Goal: Task Accomplishment & Management: Manage account settings

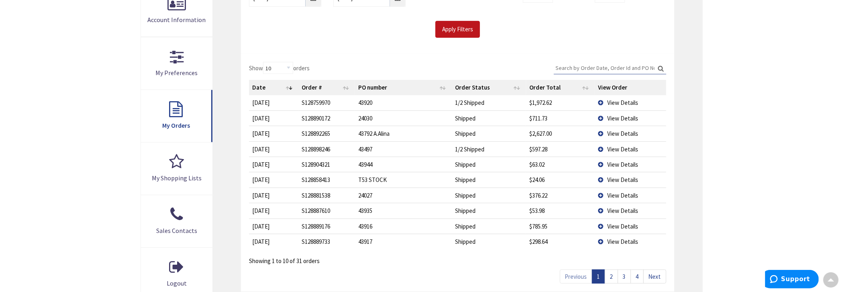
scroll to position [201, 0]
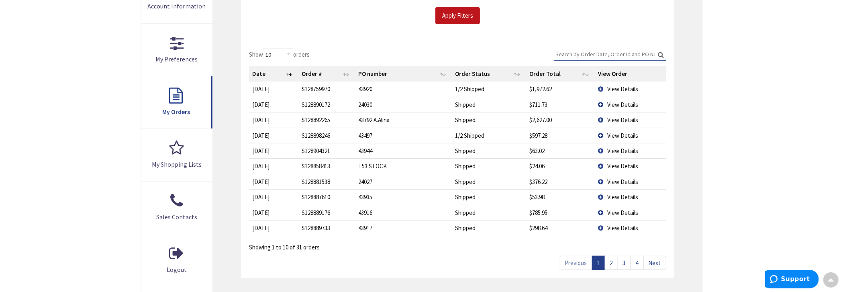
type input "[GEOGRAPHIC_DATA][PERSON_NAME], [GEOGRAPHIC_DATA]"
click at [616, 262] on link "2" at bounding box center [611, 263] width 13 height 14
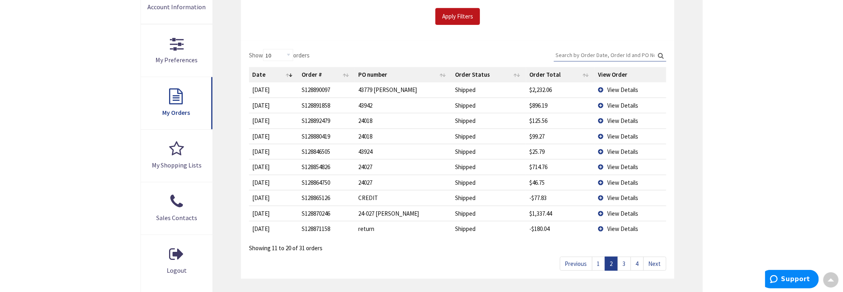
click at [627, 261] on link "3" at bounding box center [623, 264] width 13 height 14
click at [636, 262] on link "4" at bounding box center [636, 264] width 13 height 14
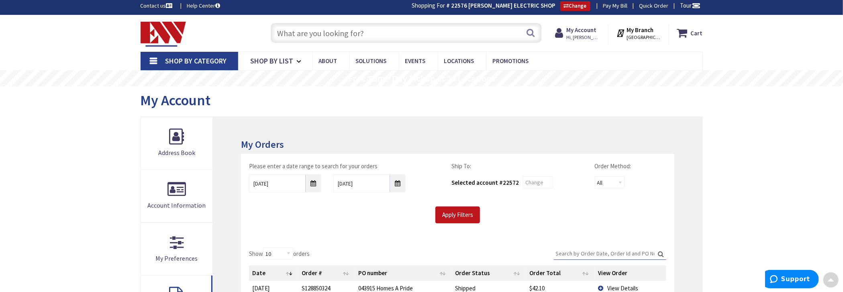
scroll to position [0, 0]
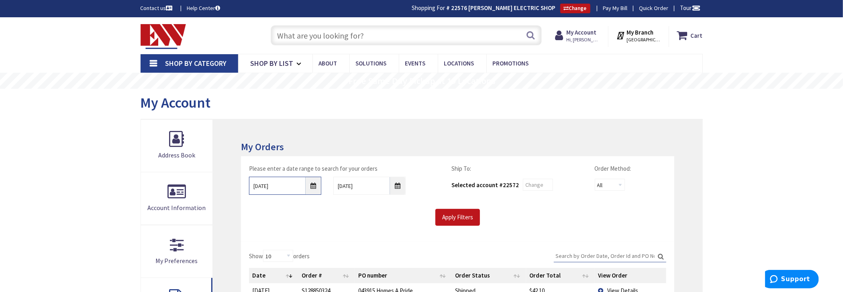
click at [311, 184] on input "9/24/2025" at bounding box center [285, 186] width 72 height 18
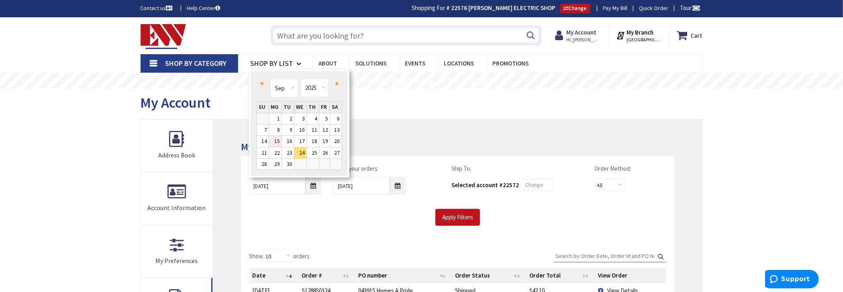
click at [279, 140] on link "15" at bounding box center [275, 141] width 12 height 11
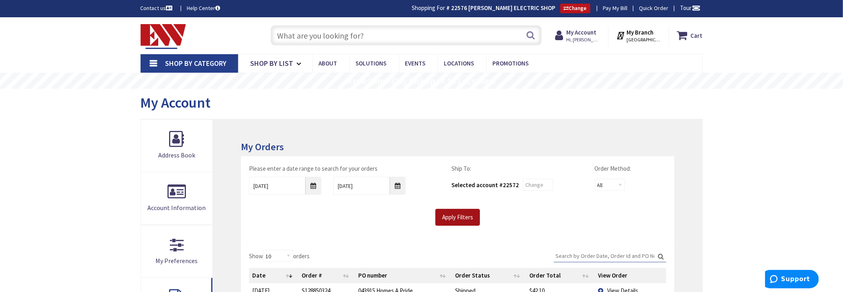
click at [450, 212] on input "Apply Filters" at bounding box center [457, 217] width 45 height 17
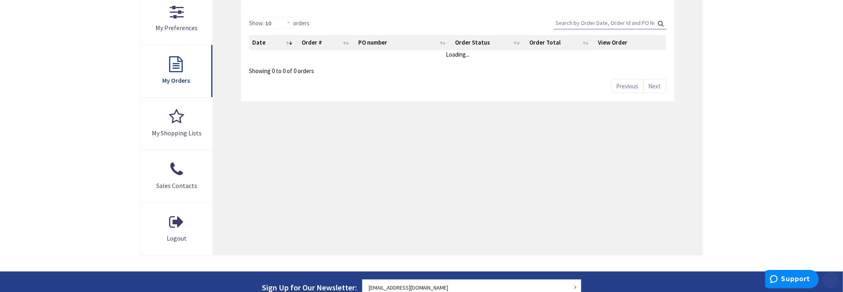
scroll to position [242, 0]
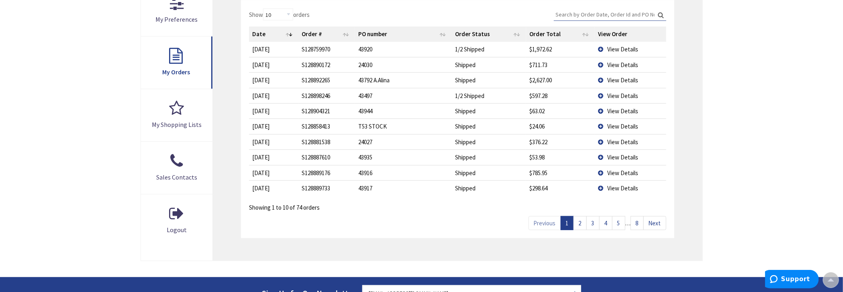
click at [639, 222] on link "8" at bounding box center [636, 223] width 13 height 14
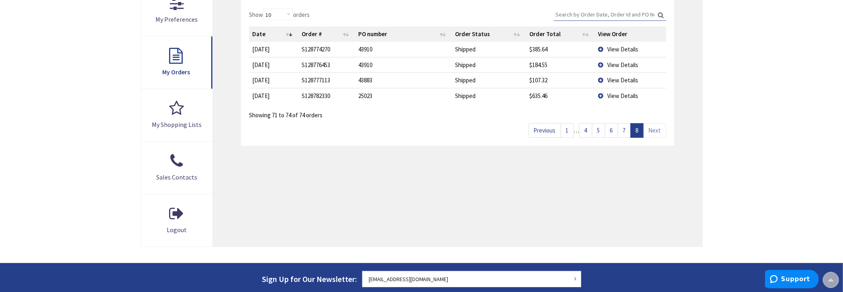
click at [623, 130] on link "7" at bounding box center [623, 130] width 13 height 14
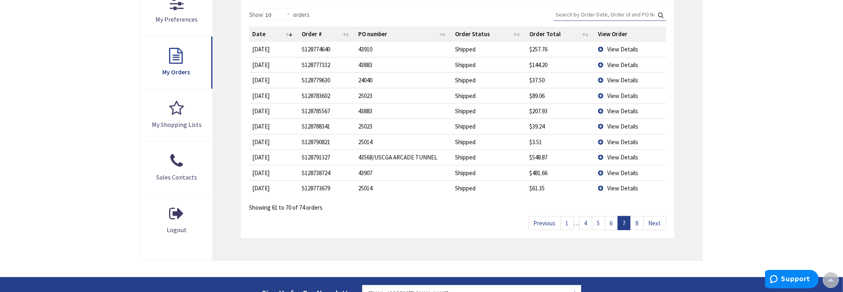
click at [613, 221] on link "6" at bounding box center [611, 223] width 13 height 14
click at [599, 223] on link "5" at bounding box center [598, 223] width 13 height 14
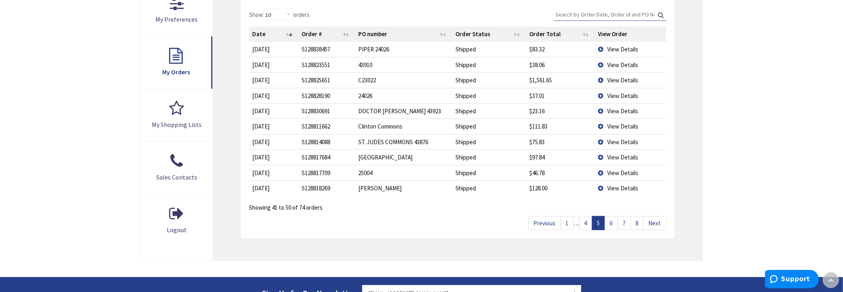
click at [585, 224] on link "4" at bounding box center [585, 223] width 13 height 14
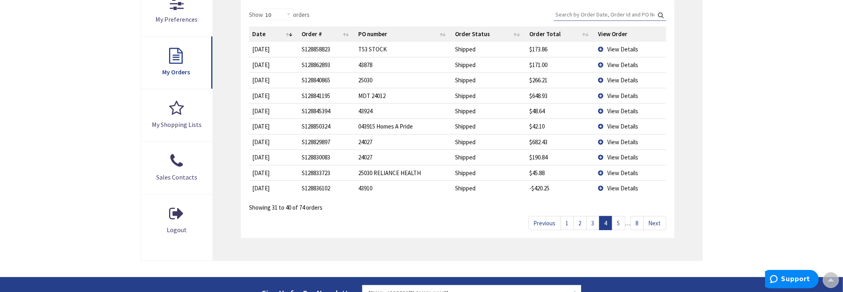
click at [568, 222] on link "1" at bounding box center [566, 223] width 13 height 14
click at [583, 222] on link "2" at bounding box center [579, 223] width 13 height 14
click at [592, 224] on link "3" at bounding box center [592, 223] width 13 height 14
click at [624, 172] on span "View Details" at bounding box center [622, 173] width 31 height 8
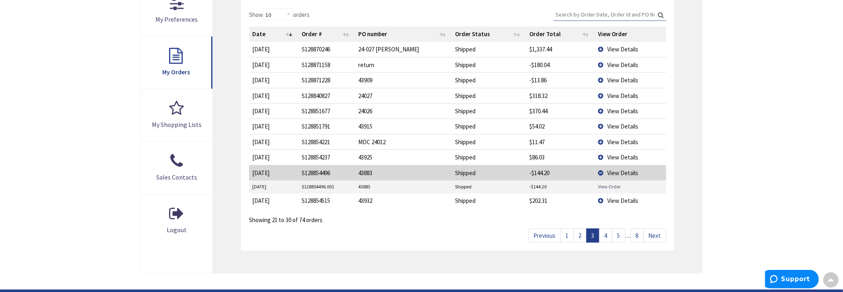
click at [610, 186] on link "View Order" at bounding box center [609, 186] width 22 height 7
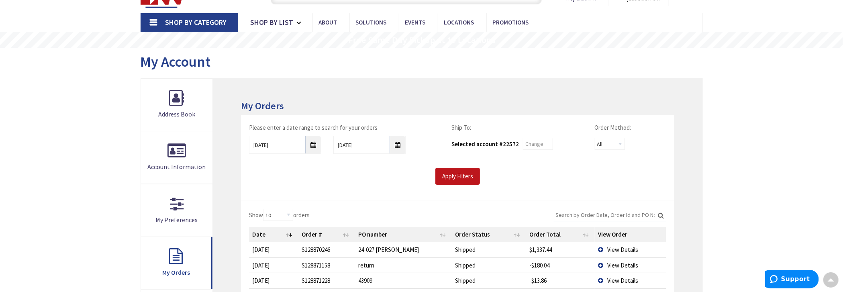
scroll to position [41, 0]
click at [314, 142] on input "09/15/2025" at bounding box center [285, 145] width 72 height 18
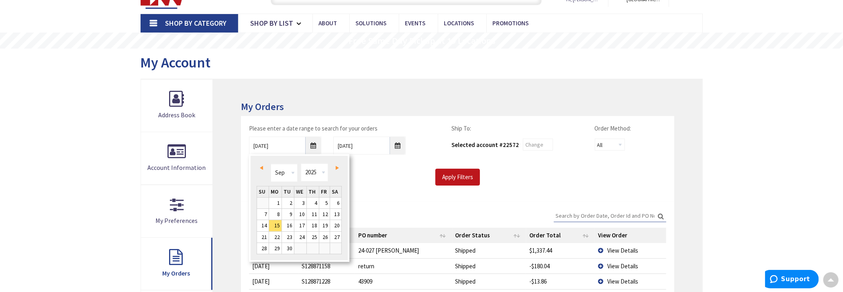
click at [261, 169] on span "Prev" at bounding box center [261, 168] width 3 height 4
click at [326, 235] on link "22" at bounding box center [324, 237] width 11 height 11
type input "08/22/2025"
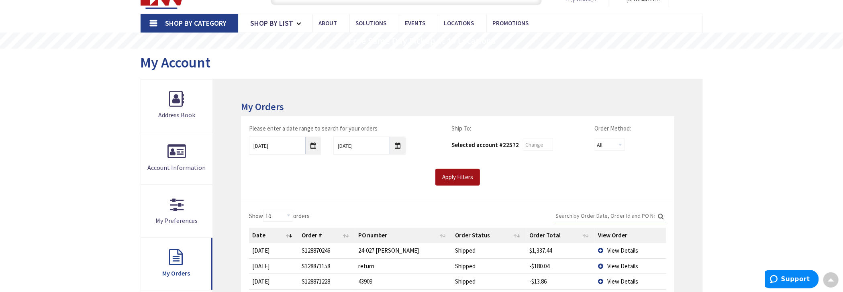
click at [447, 180] on input "Apply Filters" at bounding box center [457, 177] width 45 height 17
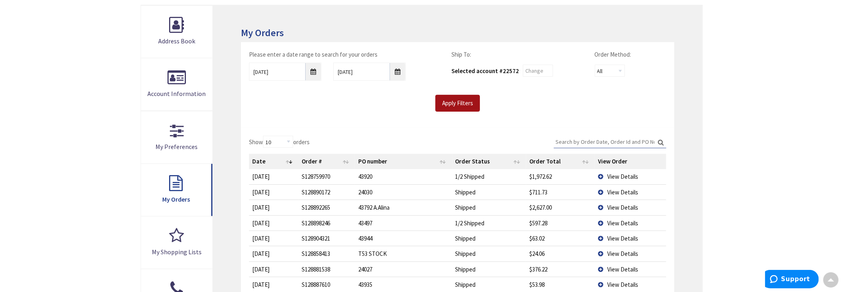
scroll to position [121, 0]
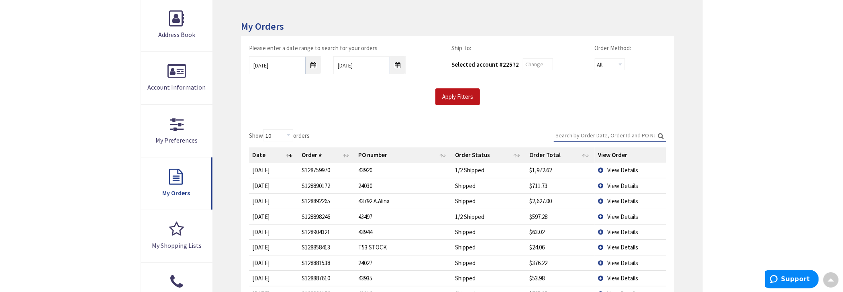
click at [601, 135] on input "Search:" at bounding box center [610, 135] width 112 height 12
type input "7"
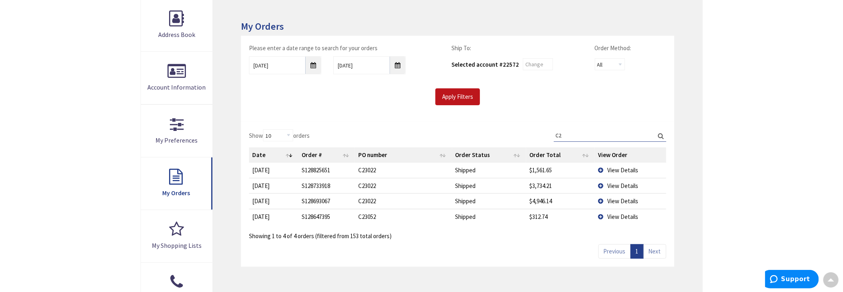
type input "C"
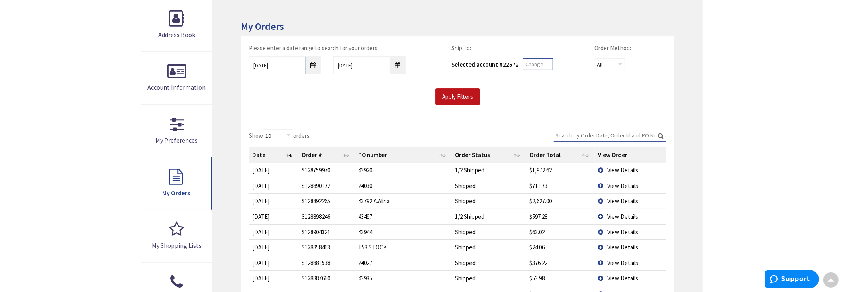
click at [540, 66] on input "text" at bounding box center [538, 64] width 30 height 12
type input "59770"
click at [466, 93] on input "Apply Filters" at bounding box center [457, 96] width 45 height 17
click at [627, 136] on input "Search:" at bounding box center [610, 135] width 112 height 12
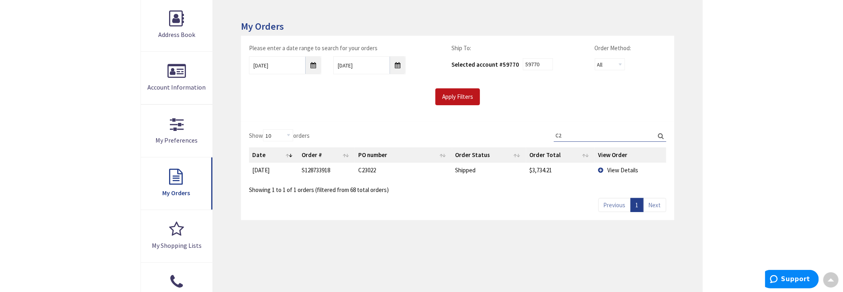
type input "C"
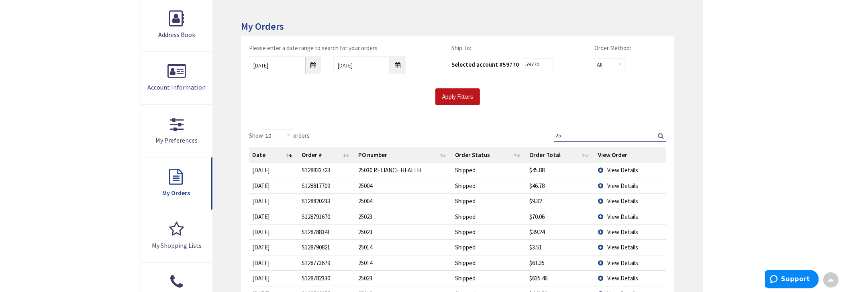
type input "2"
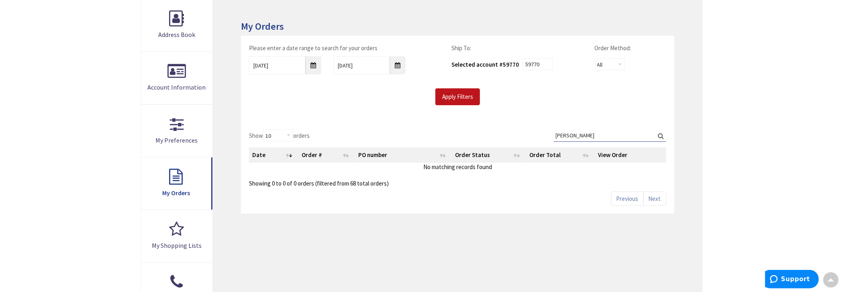
type input "WILLI"
click at [533, 61] on input "59770" at bounding box center [538, 64] width 30 height 12
click at [537, 64] on input "59770" at bounding box center [538, 64] width 30 height 12
type input "5"
type input "22576"
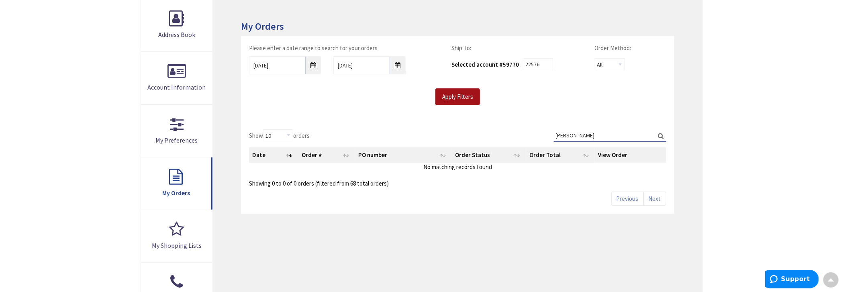
click at [460, 95] on input "Apply Filters" at bounding box center [457, 96] width 45 height 17
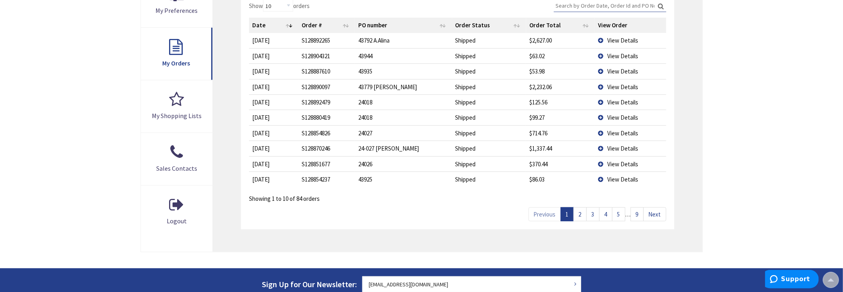
scroll to position [281, 0]
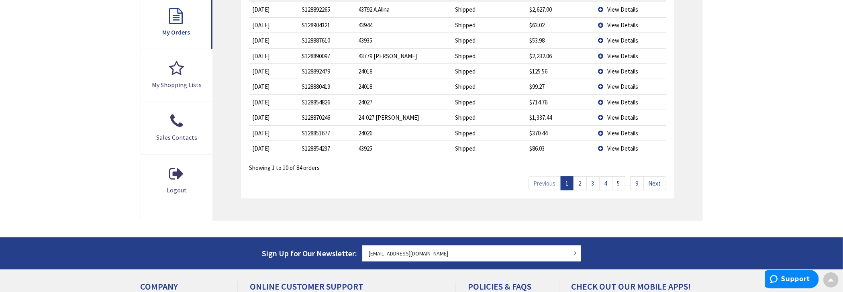
click at [641, 181] on link "9" at bounding box center [636, 183] width 13 height 14
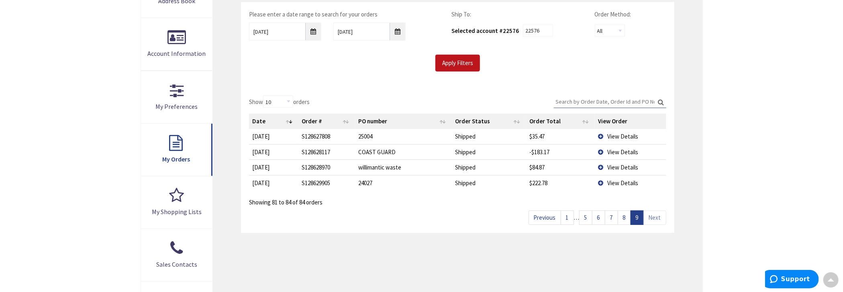
scroll to position [121, 0]
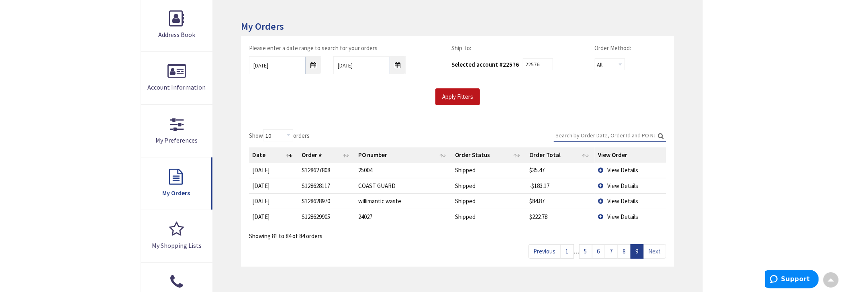
click at [627, 249] on link "8" at bounding box center [623, 251] width 13 height 14
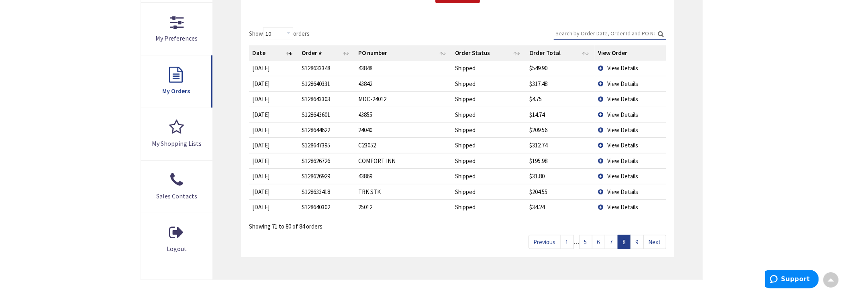
scroll to position [242, 0]
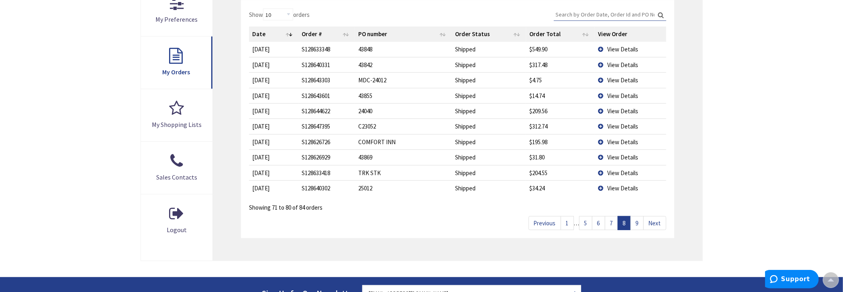
click at [613, 224] on link "7" at bounding box center [611, 223] width 13 height 14
click at [598, 223] on link "6" at bounding box center [598, 223] width 13 height 14
click at [586, 221] on link "5" at bounding box center [585, 223] width 13 height 14
click at [595, 224] on link "4" at bounding box center [592, 223] width 13 height 14
click at [595, 223] on link "3" at bounding box center [592, 223] width 13 height 14
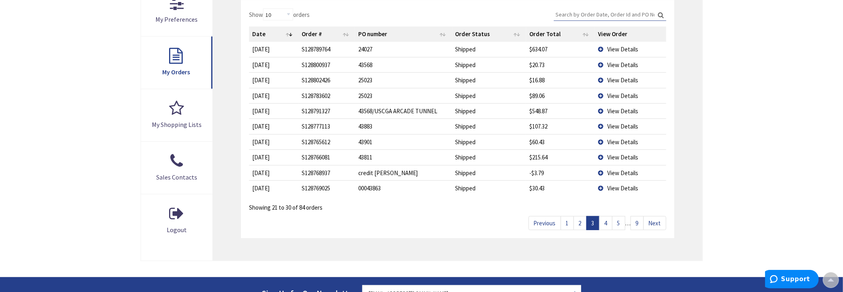
click at [582, 223] on link "2" at bounding box center [579, 223] width 13 height 14
click at [559, 222] on link "Previous" at bounding box center [544, 223] width 33 height 14
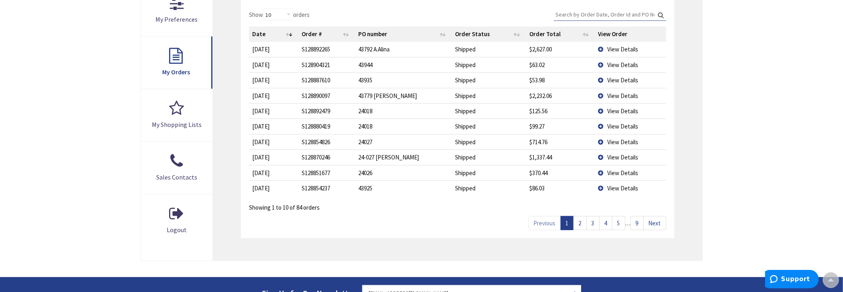
click at [621, 10] on input "Search:" at bounding box center [610, 14] width 112 height 12
type input "4"
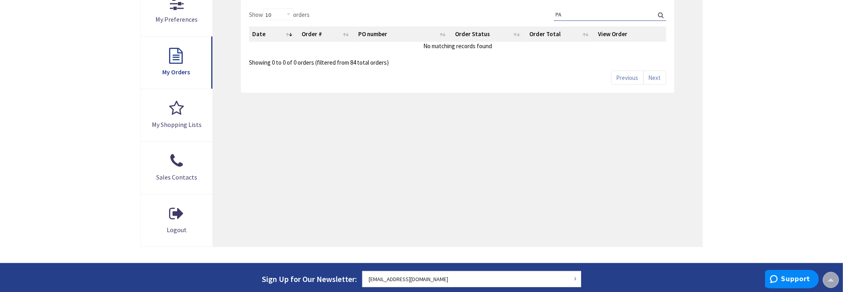
type input "P"
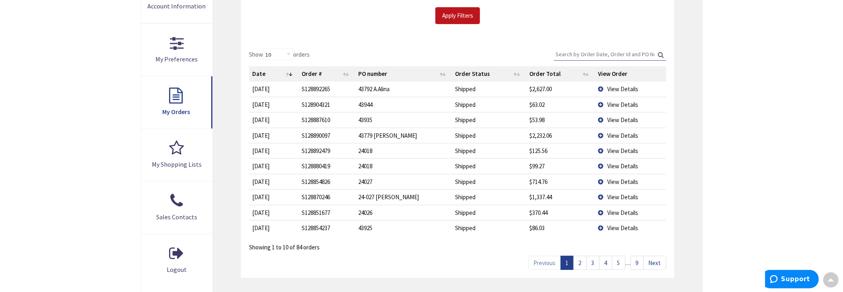
scroll to position [41, 0]
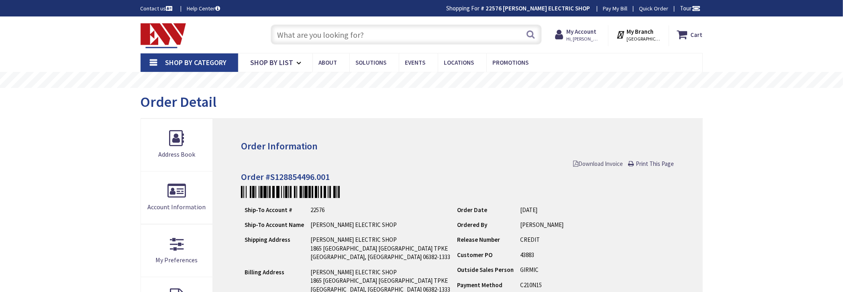
click at [601, 161] on span "Download Invoice" at bounding box center [598, 164] width 50 height 8
